Goal: Task Accomplishment & Management: Use online tool/utility

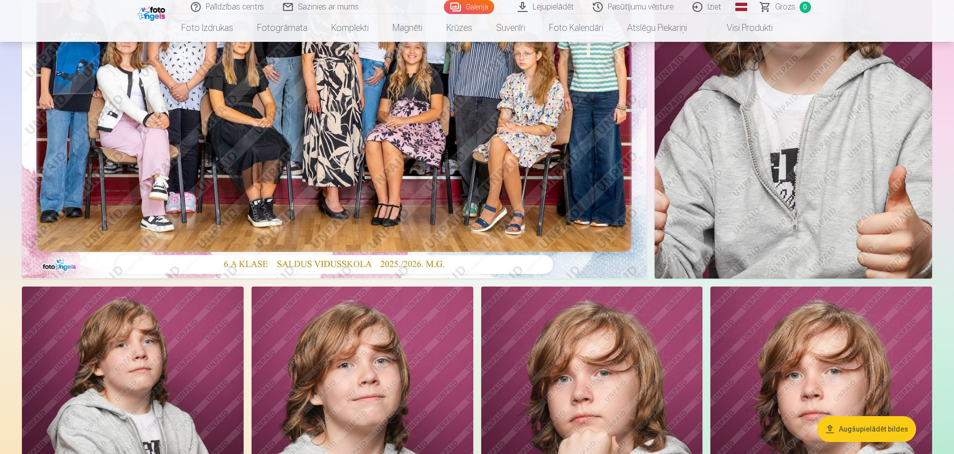
scroll to position [249, 0]
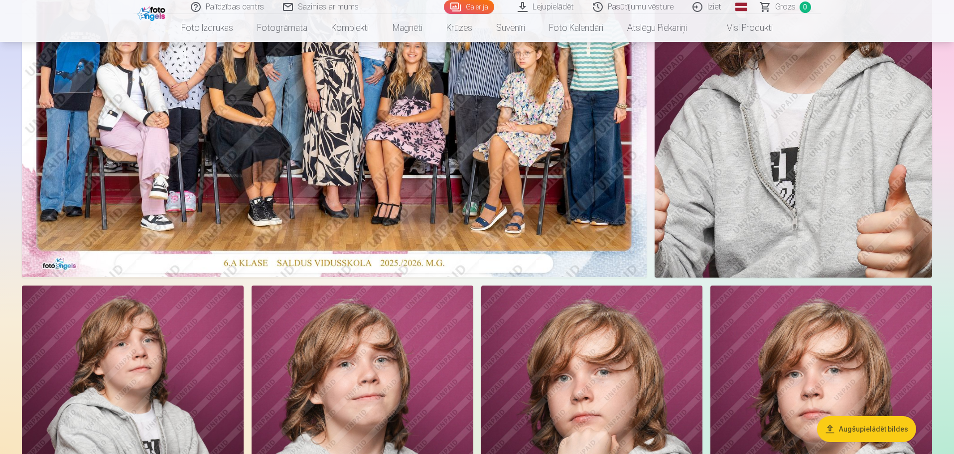
click at [861, 429] on button "Augšupielādēt bildes" at bounding box center [866, 429] width 99 height 26
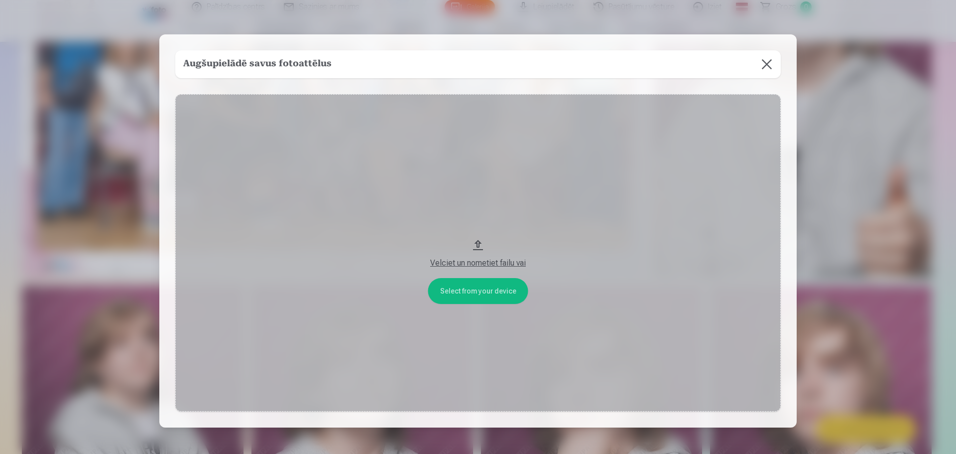
click at [478, 244] on button "Velciet un nometiet failu vai" at bounding box center [478, 253] width 606 height 318
click at [474, 284] on button "Velciet un nometiet failu vai" at bounding box center [478, 253] width 606 height 318
click at [769, 65] on button at bounding box center [767, 64] width 28 height 28
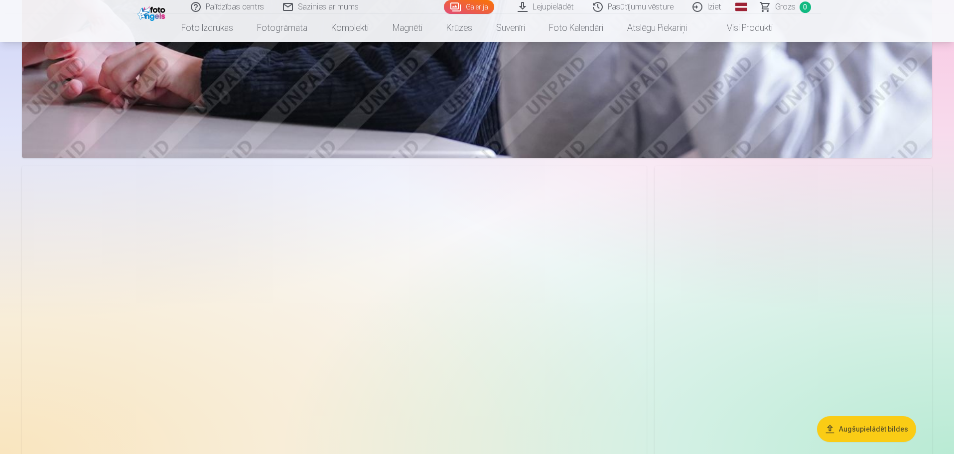
scroll to position [2540, 0]
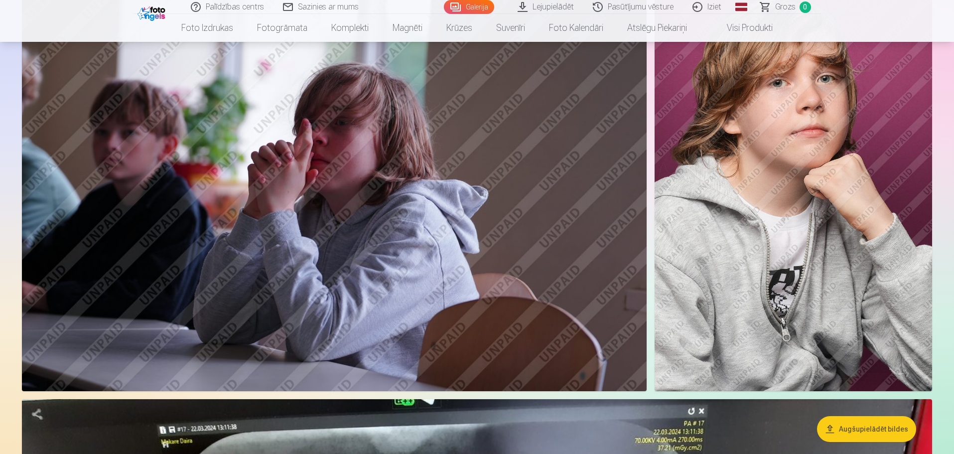
click at [859, 428] on button "Augšupielādēt bildes" at bounding box center [866, 429] width 99 height 26
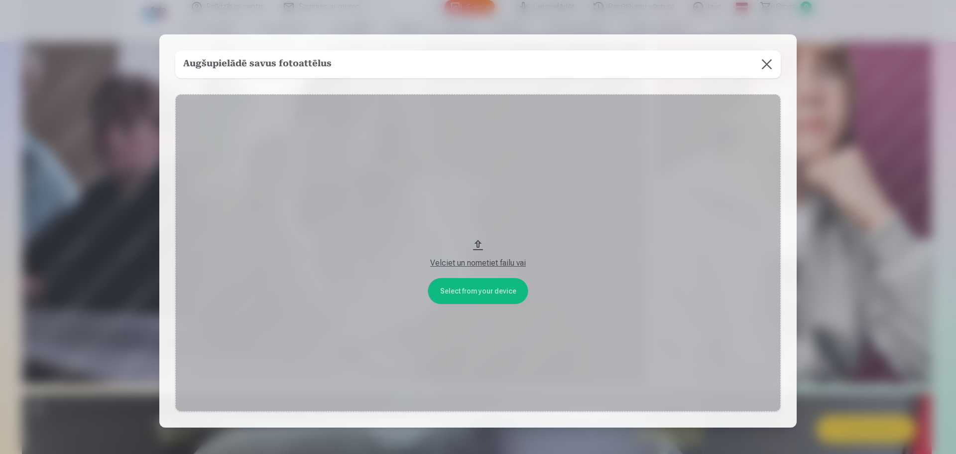
click at [770, 66] on button at bounding box center [767, 64] width 28 height 28
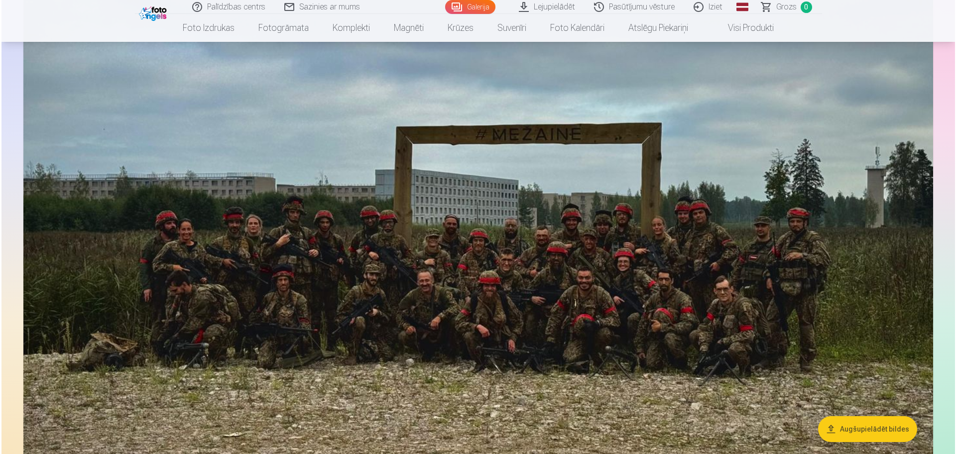
scroll to position [4588, 0]
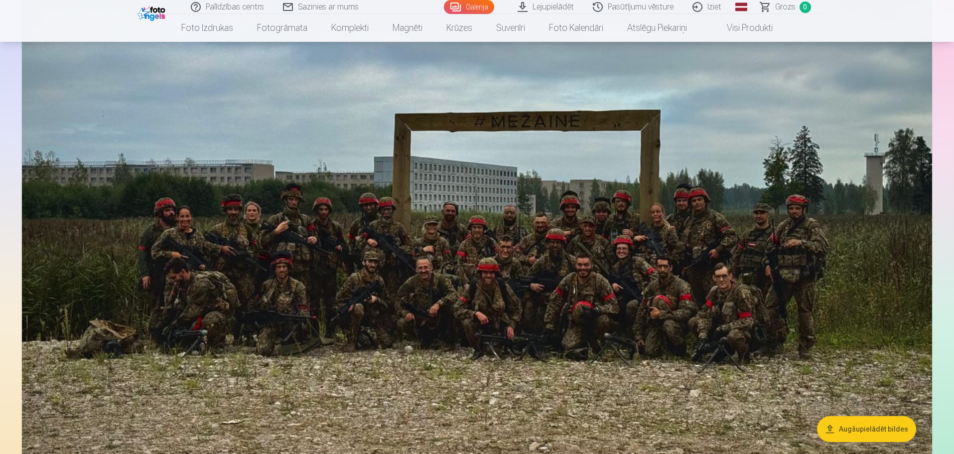
click at [394, 227] on img at bounding box center [477, 214] width 910 height 682
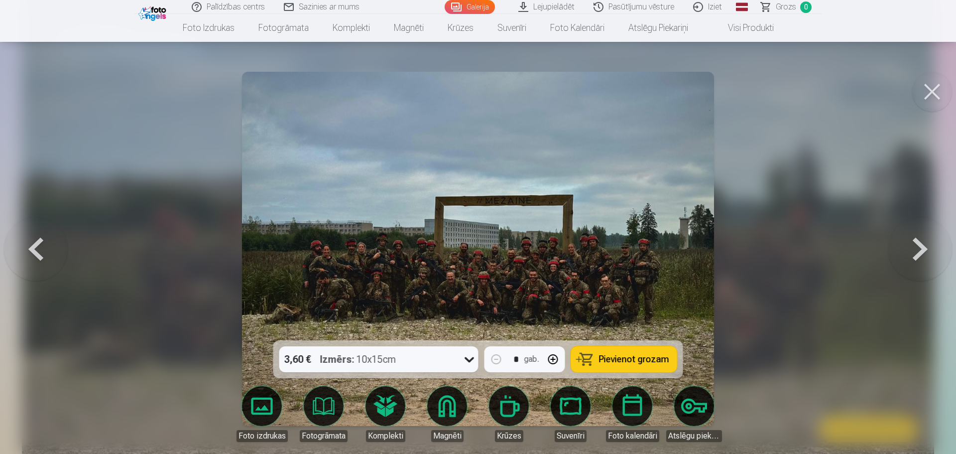
click at [394, 227] on img at bounding box center [478, 249] width 472 height 354
click at [934, 92] on button at bounding box center [932, 92] width 40 height 40
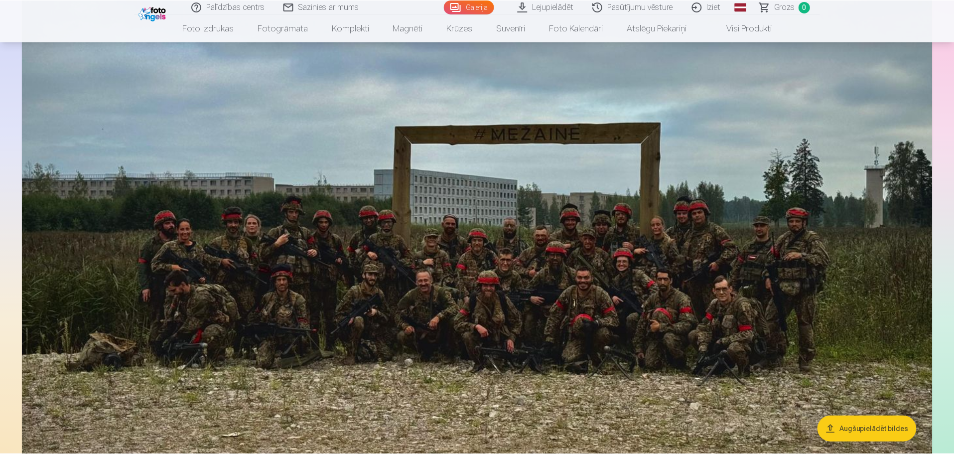
scroll to position [4576, 0]
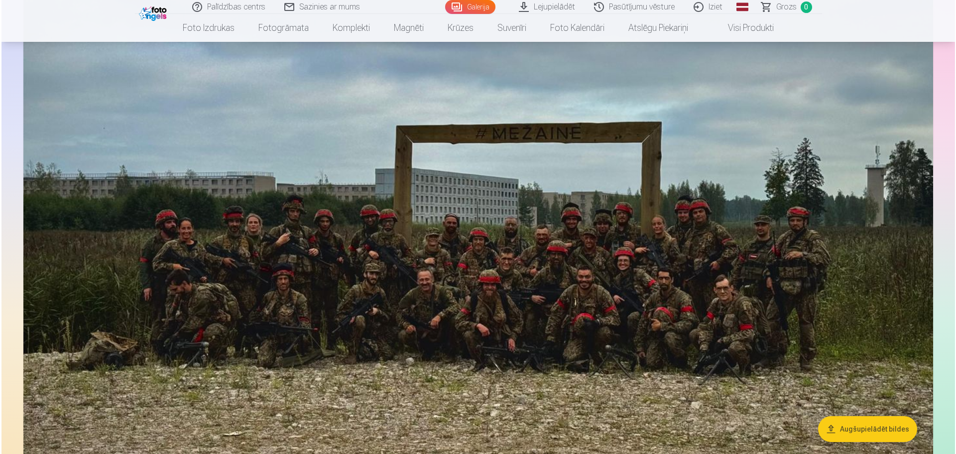
scroll to position [4588, 0]
